Goal: Information Seeking & Learning: Check status

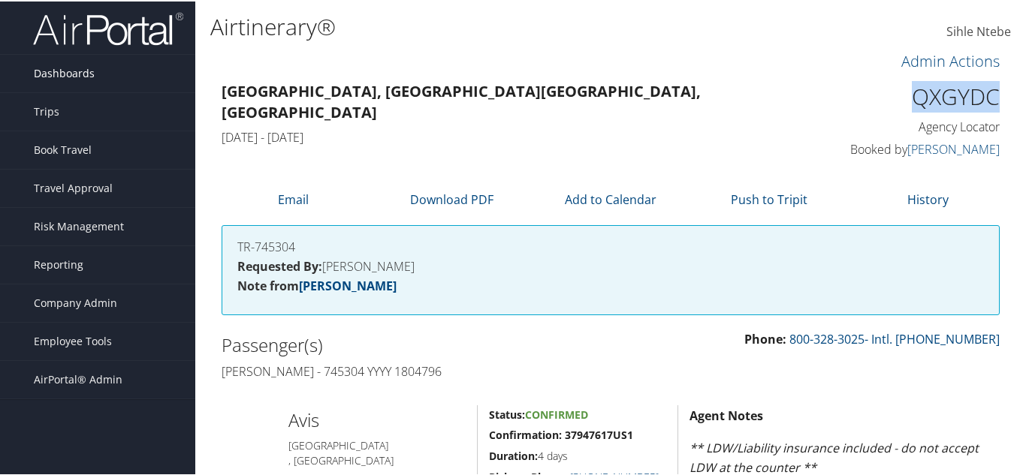
click at [77, 73] on span "Dashboards" at bounding box center [64, 72] width 61 height 38
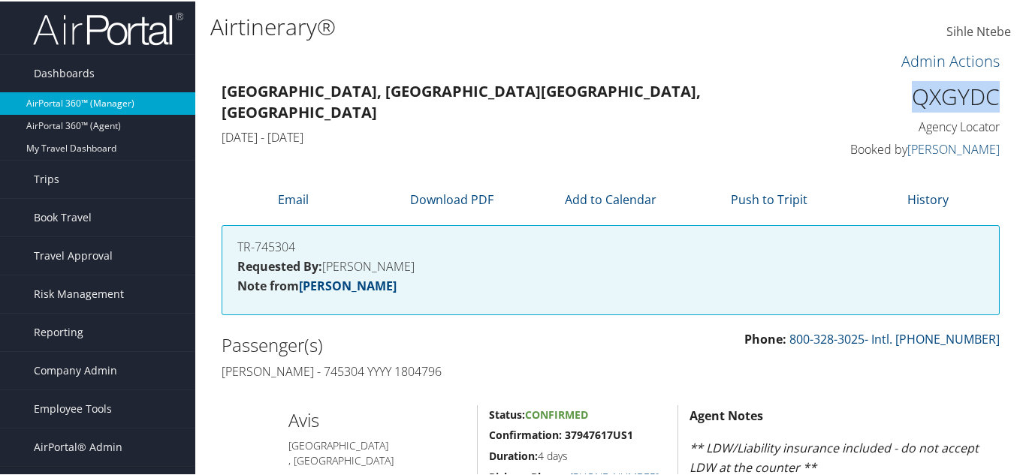
click at [104, 102] on link "AirPortal 360™ (Manager)" at bounding box center [97, 102] width 195 height 23
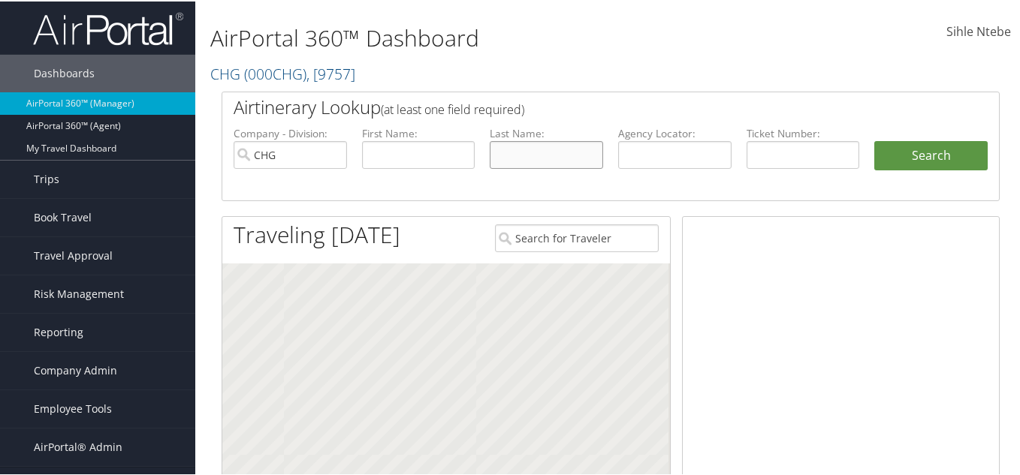
click at [529, 158] on input "text" at bounding box center [546, 154] width 113 height 28
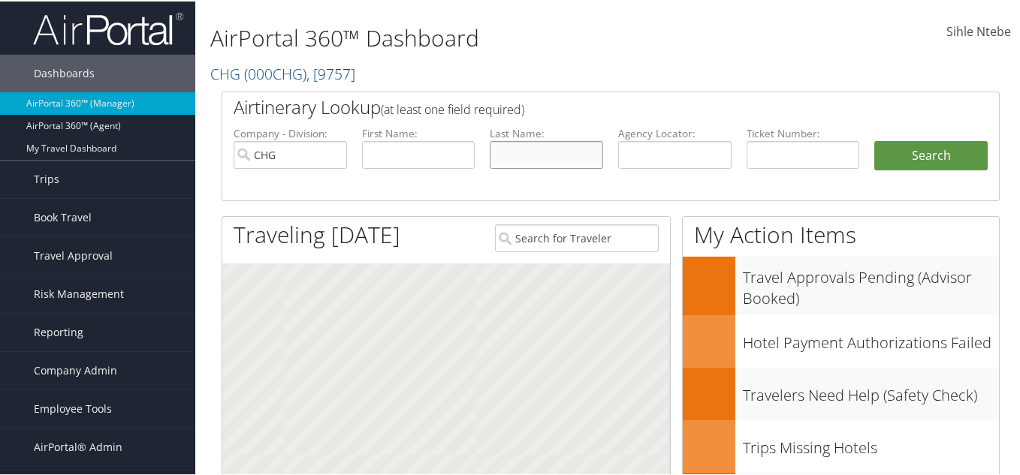
paste input "Diaz"
type input "Diaz"
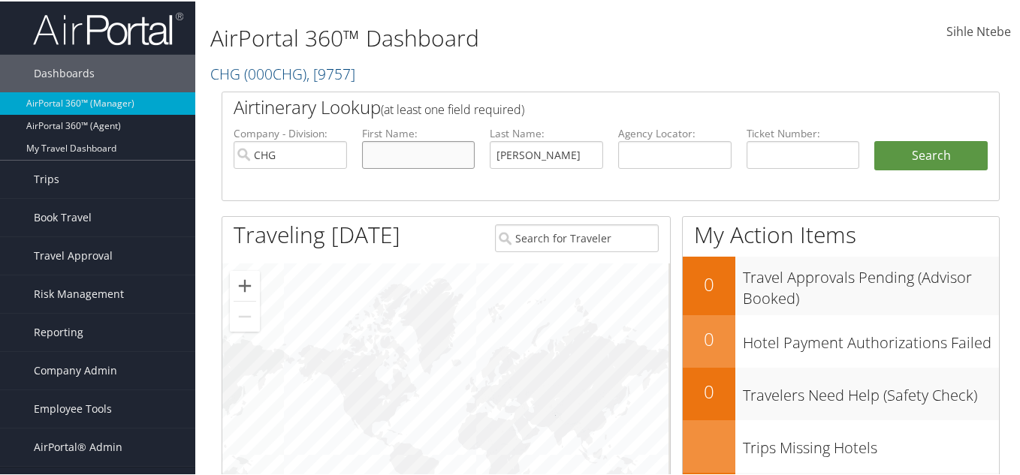
click at [391, 151] on input "text" at bounding box center [418, 154] width 113 height 28
paste input "Oscar"
type input "Oscar"
click at [333, 154] on input "CHG" at bounding box center [290, 154] width 113 height 28
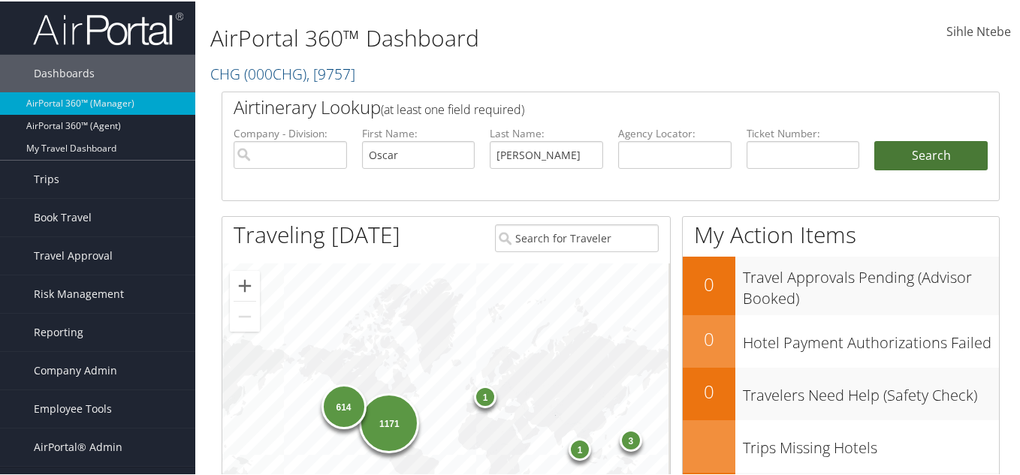
click at [940, 154] on button "Search" at bounding box center [930, 155] width 113 height 30
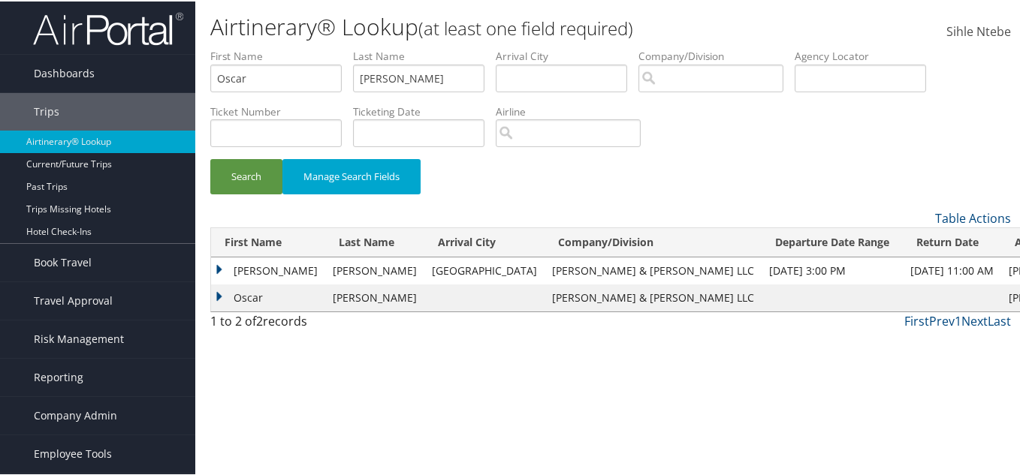
click at [221, 264] on td "OSCAR RENE" at bounding box center [268, 269] width 114 height 27
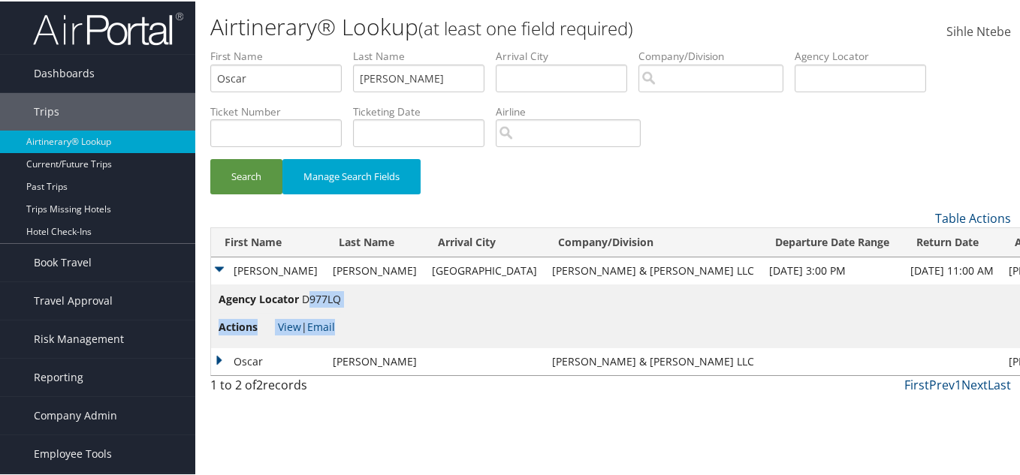
drag, startPoint x: 341, startPoint y: 297, endPoint x: 309, endPoint y: 297, distance: 32.3
click at [309, 297] on td "Agency Locator D977LQ Actions View | Email" at bounding box center [714, 315] width 1007 height 64
click at [321, 306] on li "Agency Locator D977LQ" at bounding box center [280, 301] width 122 height 23
drag, startPoint x: 302, startPoint y: 296, endPoint x: 340, endPoint y: 297, distance: 37.6
click at [340, 297] on span "D977LQ" at bounding box center [321, 298] width 39 height 14
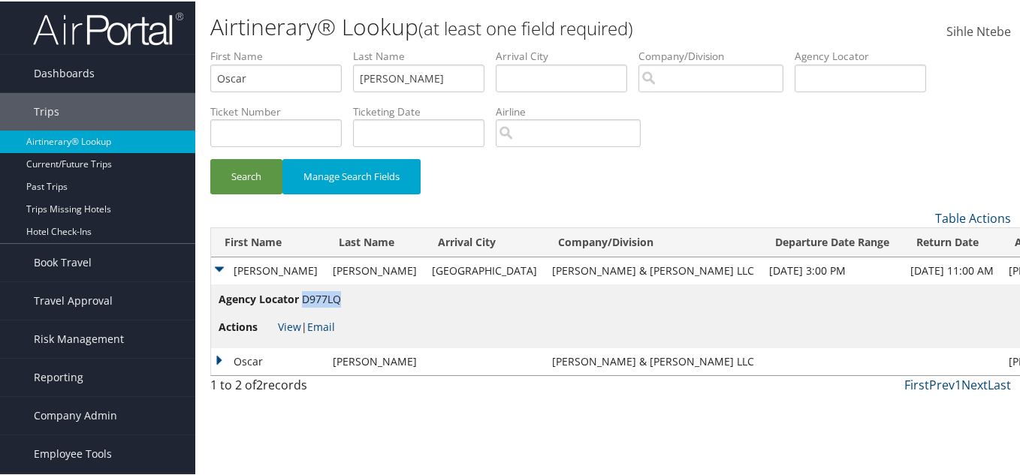
copy span "D977LQ"
click at [291, 318] on link "View" at bounding box center [289, 325] width 23 height 14
drag, startPoint x: 405, startPoint y: 77, endPoint x: 329, endPoint y: 71, distance: 76.0
click at [329, 47] on ul "First Name Oscar Last Name Diaz Departure City Arrival City Company/Division Ai…" at bounding box center [610, 47] width 801 height 0
paste input "Vernon"
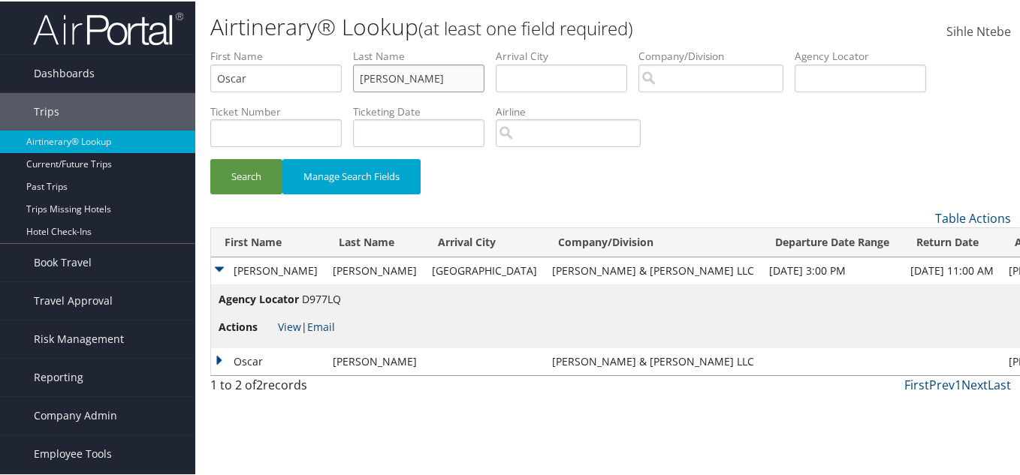
type input "Vernon"
drag, startPoint x: 269, startPoint y: 85, endPoint x: 134, endPoint y: 77, distance: 135.4
click at [150, 80] on div "Dashboards AirPortal 360™ (Manager) AirPortal 360™ (Agent) My Travel Dashboard …" at bounding box center [513, 237] width 1026 height 475
type input "ASIA"
click at [243, 168] on button "Search" at bounding box center [246, 175] width 72 height 35
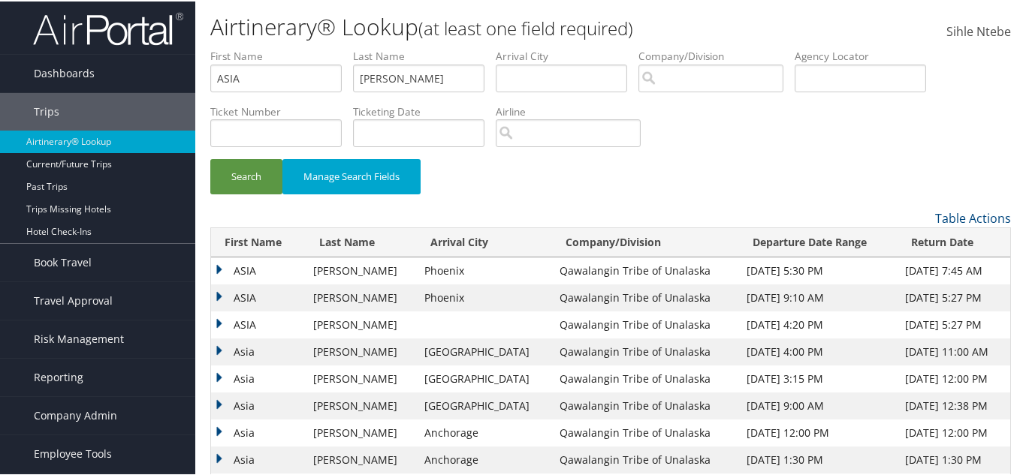
click at [216, 263] on td "ASIA" at bounding box center [258, 269] width 95 height 27
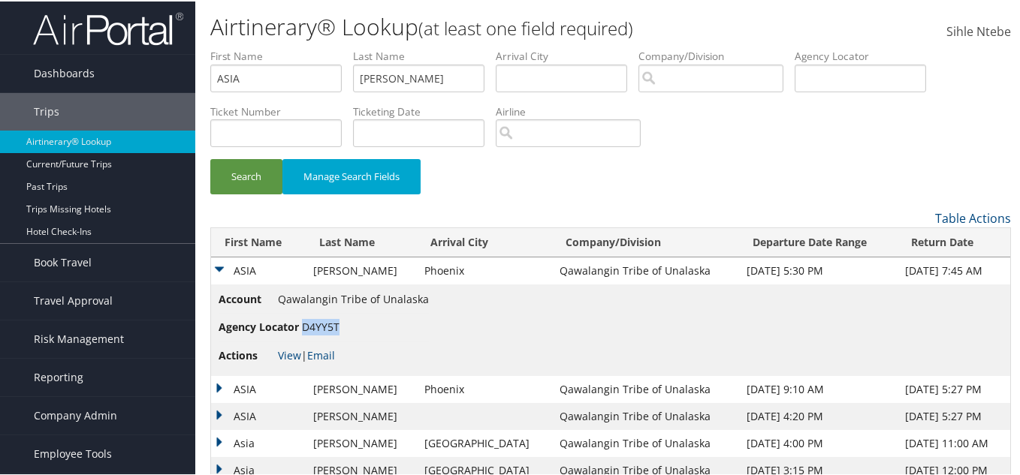
drag, startPoint x: 341, startPoint y: 322, endPoint x: 303, endPoint y: 324, distance: 37.6
click at [303, 324] on li "Agency Locator D4YY5T" at bounding box center [324, 326] width 210 height 28
copy span "D4YY5T"
click at [216, 386] on td "ASIA" at bounding box center [258, 388] width 95 height 27
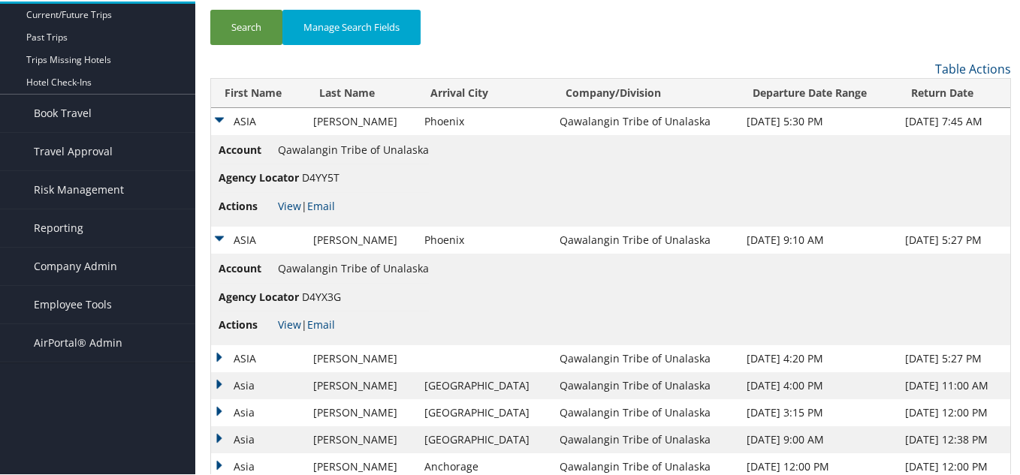
scroll to position [150, 0]
drag, startPoint x: 340, startPoint y: 175, endPoint x: 303, endPoint y: 175, distance: 37.6
click at [303, 175] on span "D4YY5T" at bounding box center [321, 175] width 38 height 14
copy span "D4YY5T"
click at [291, 319] on link "View" at bounding box center [289, 322] width 23 height 14
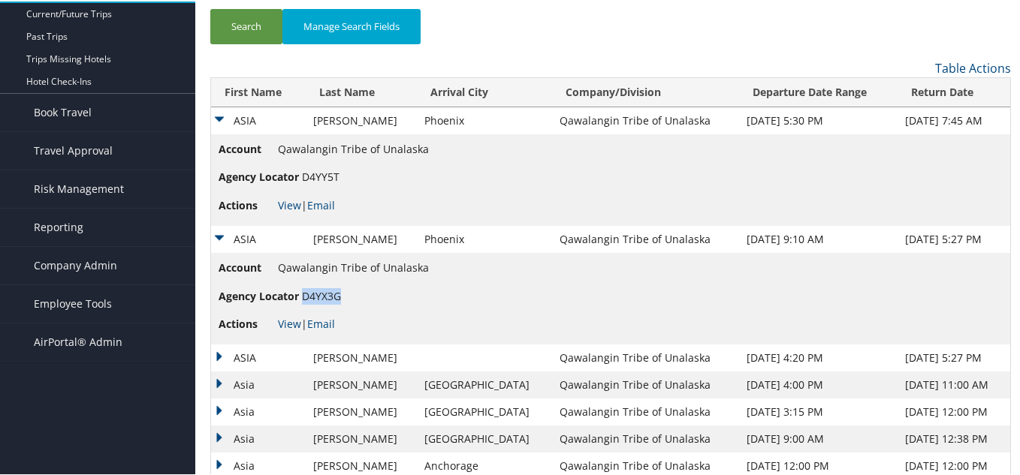
drag, startPoint x: 343, startPoint y: 292, endPoint x: 303, endPoint y: 297, distance: 40.2
click at [303, 297] on li "Agency Locator D4YX3G" at bounding box center [324, 296] width 210 height 28
copy span "D4YX3G"
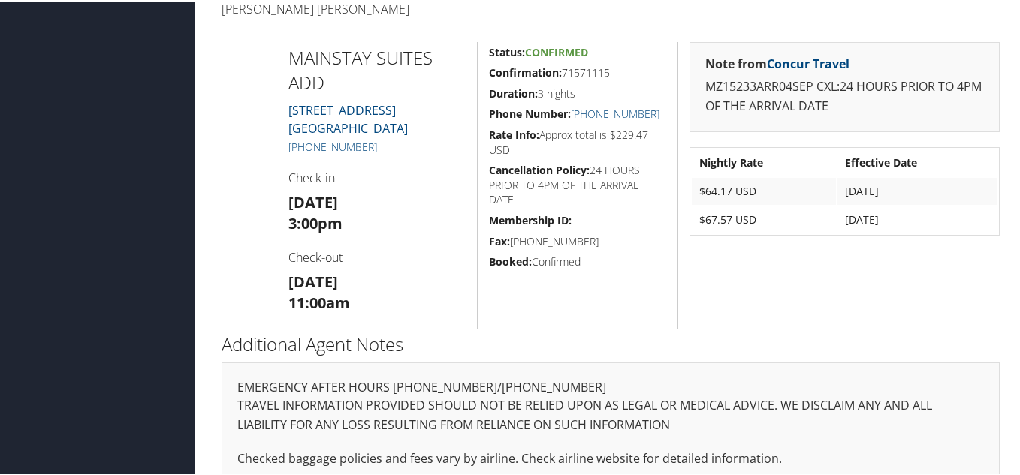
scroll to position [376, 0]
